Goal: Task Accomplishment & Management: Manage account settings

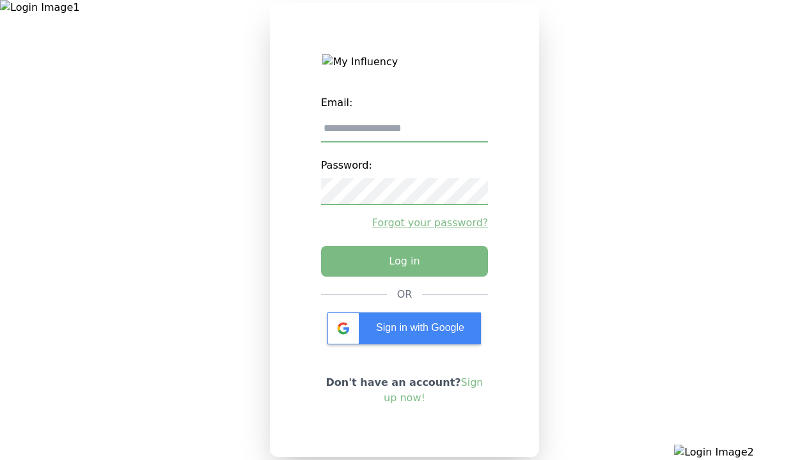
click at [404, 134] on input "email" at bounding box center [405, 129] width 168 height 27
type input "**********"
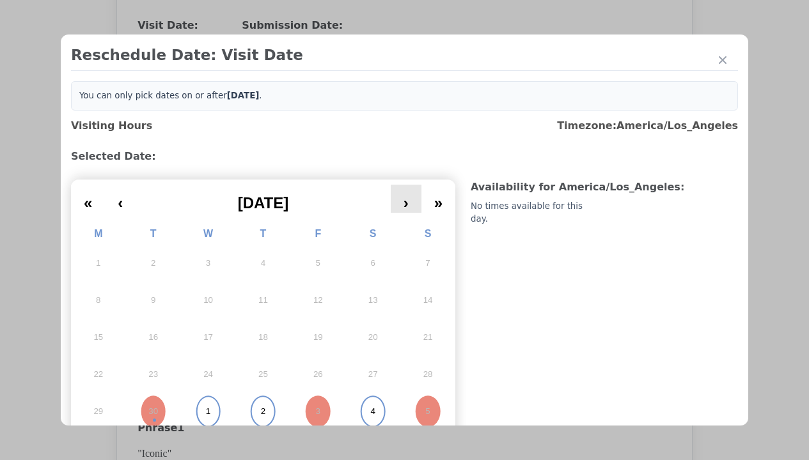
click at [402, 199] on button "›" at bounding box center [406, 199] width 31 height 28
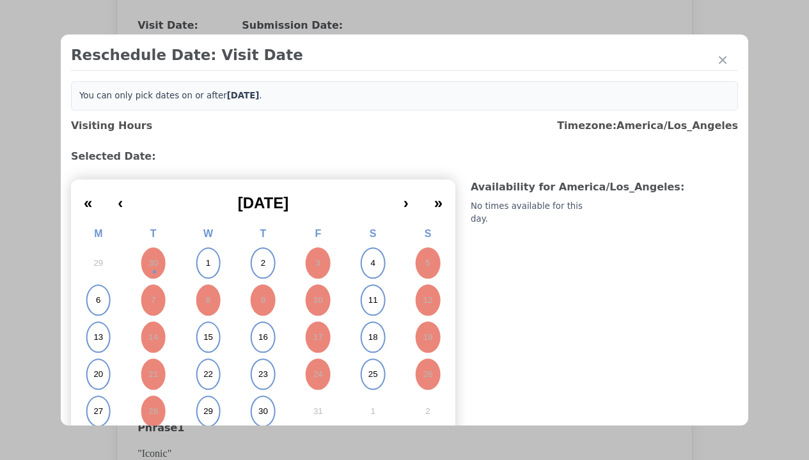
click at [98, 301] on abbr "6" at bounding box center [98, 301] width 4 height 12
click at [203, 289] on div "Update Submission Date" at bounding box center [202, 287] width 105 height 13
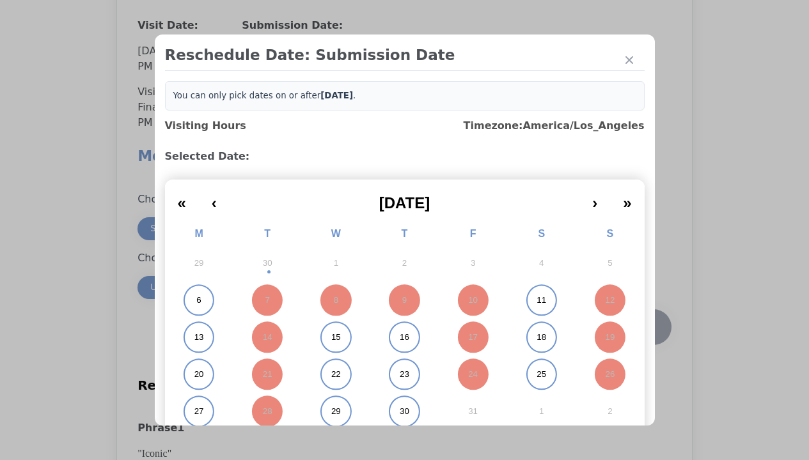
click at [196, 301] on abbr "6" at bounding box center [198, 301] width 4 height 12
click at [627, 329] on div "Submit Date Change" at bounding box center [626, 328] width 63 height 26
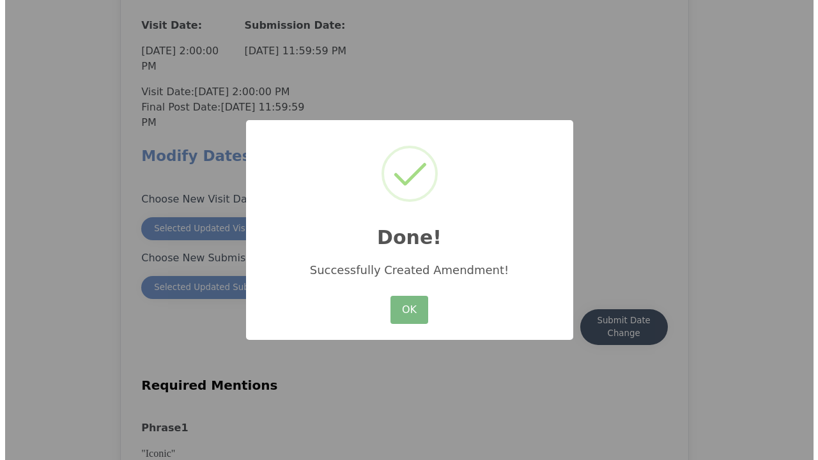
scroll to position [1123, 0]
